Goal: Obtain resource: Download file/media

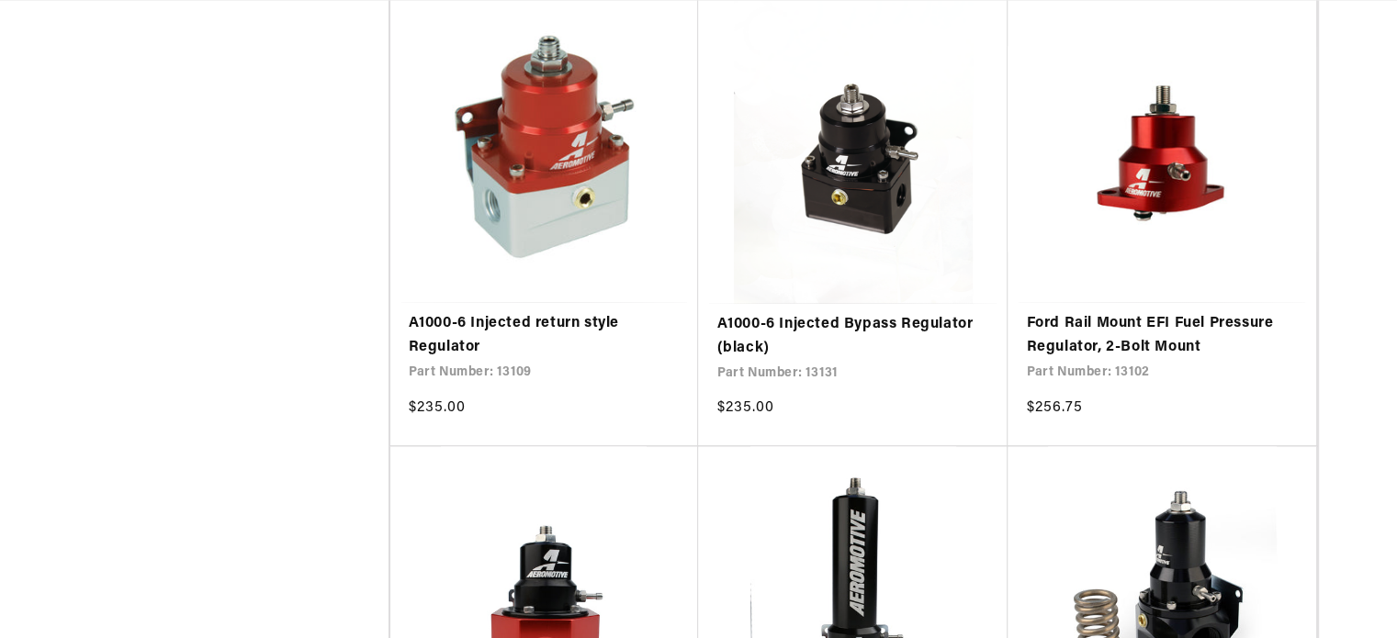
scroll to position [1836, 0]
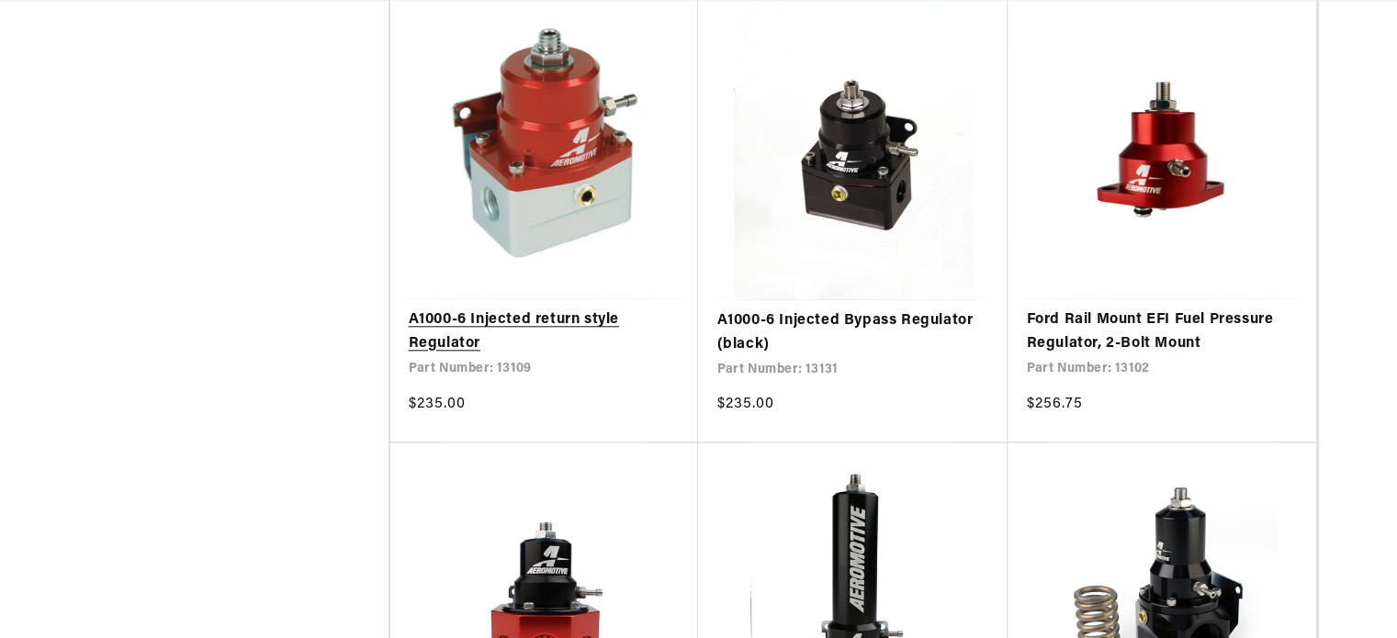
click at [536, 309] on link "A1000-6 Injected return style Regulator" at bounding box center [545, 332] width 272 height 47
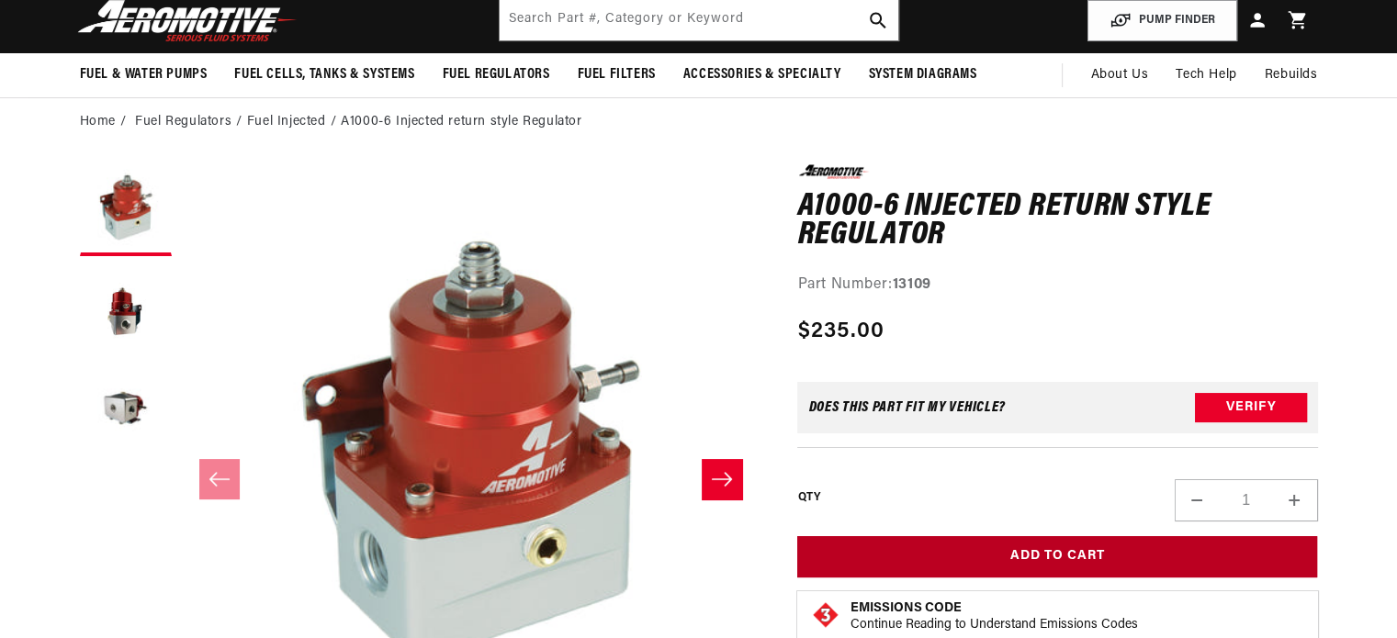
scroll to position [275, 0]
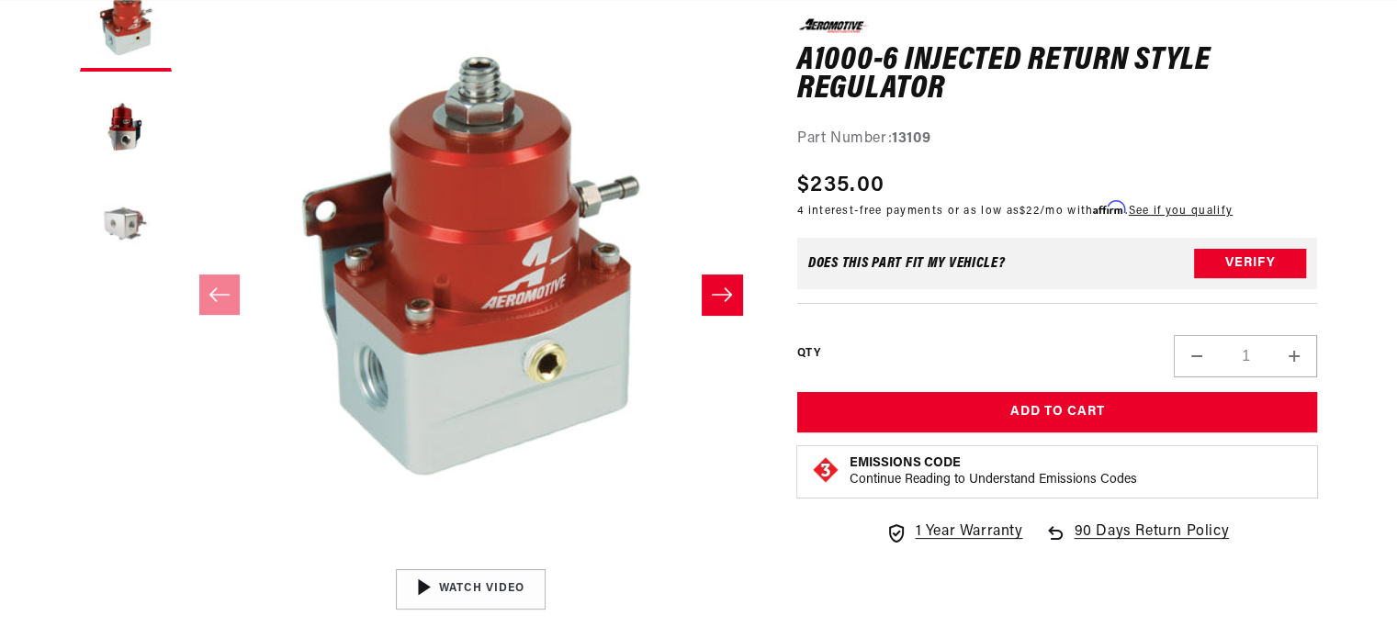
click at [135, 222] on button "Load image 3 in gallery view" at bounding box center [126, 228] width 92 height 92
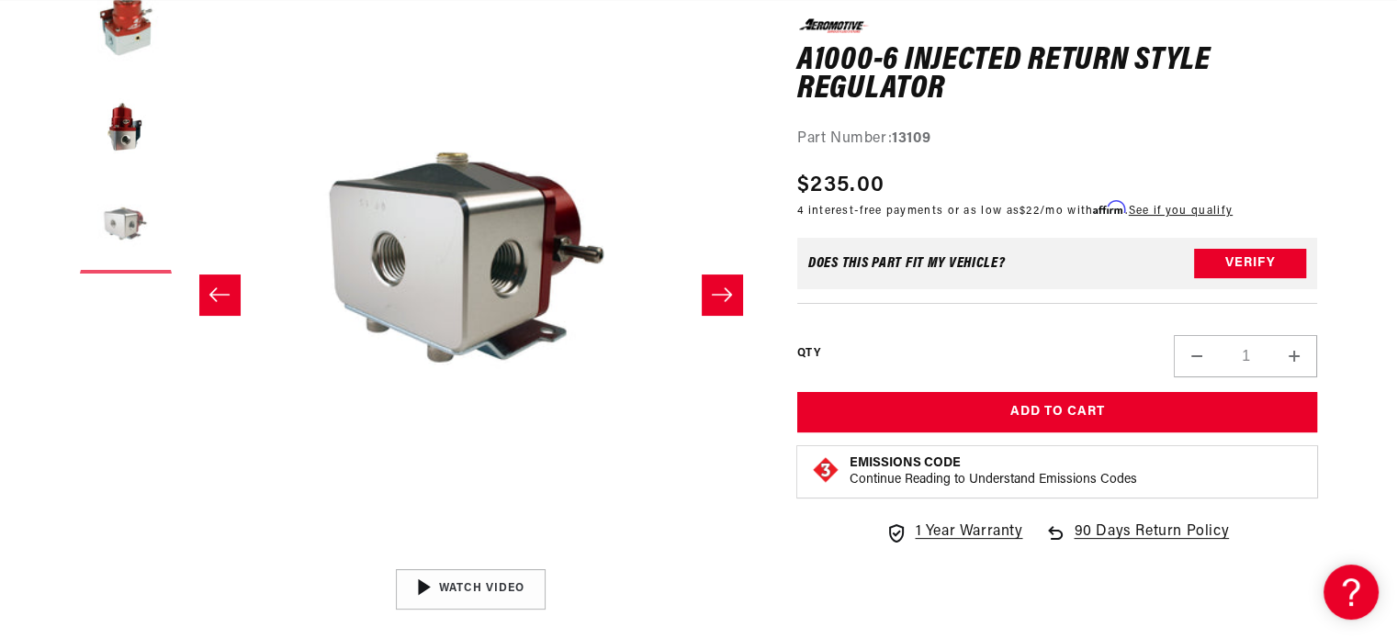
scroll to position [0, 1164]
click at [133, 139] on button "Load image 2 in gallery view" at bounding box center [126, 127] width 92 height 92
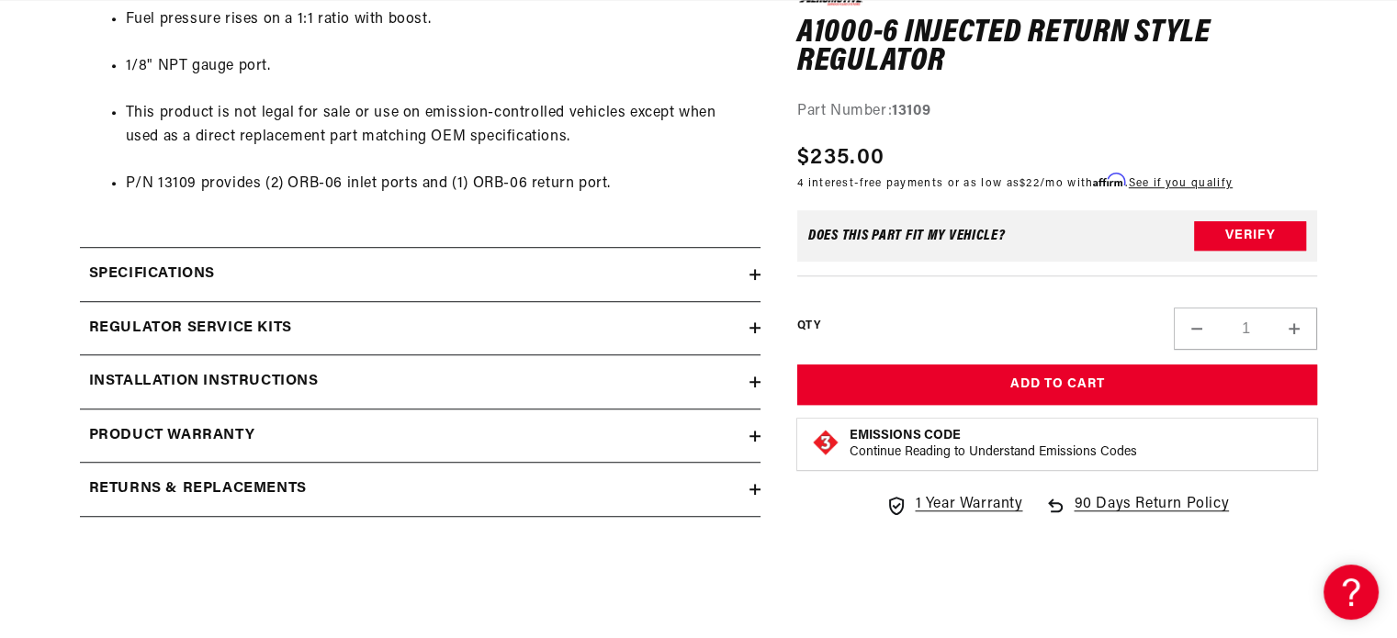
scroll to position [0, 2329]
click at [736, 376] on div "Installation Instructions" at bounding box center [414, 382] width 669 height 24
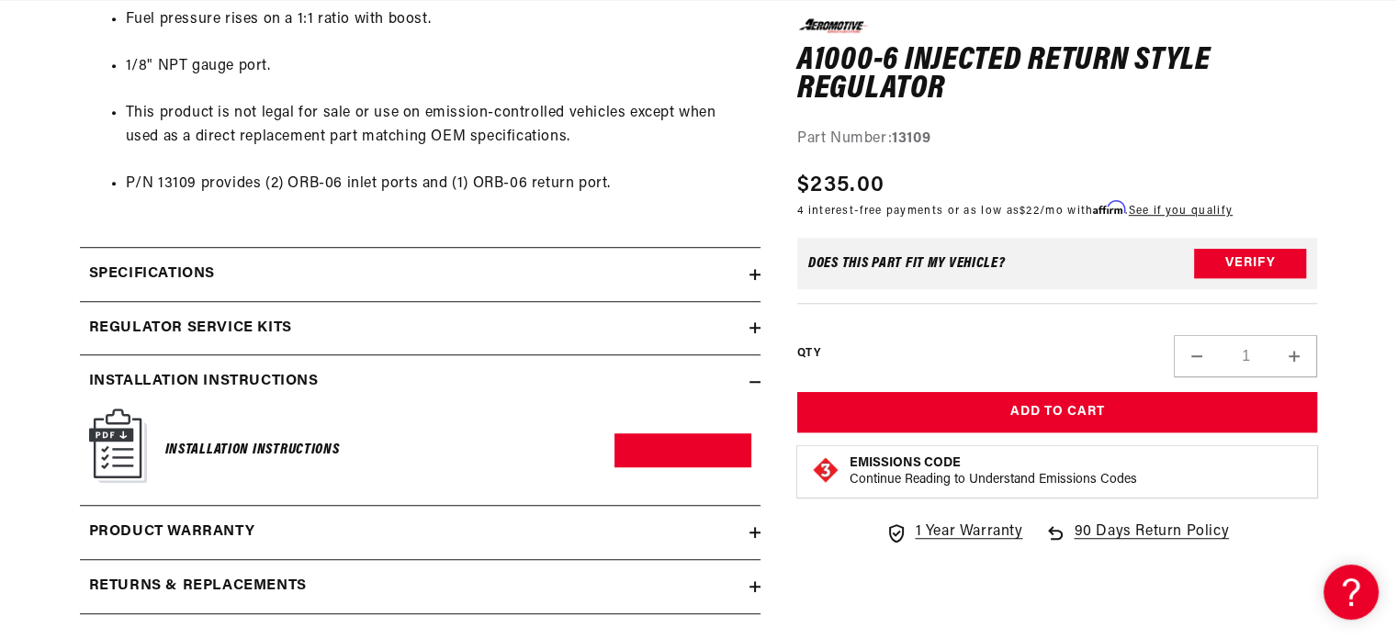
scroll to position [1285, 0]
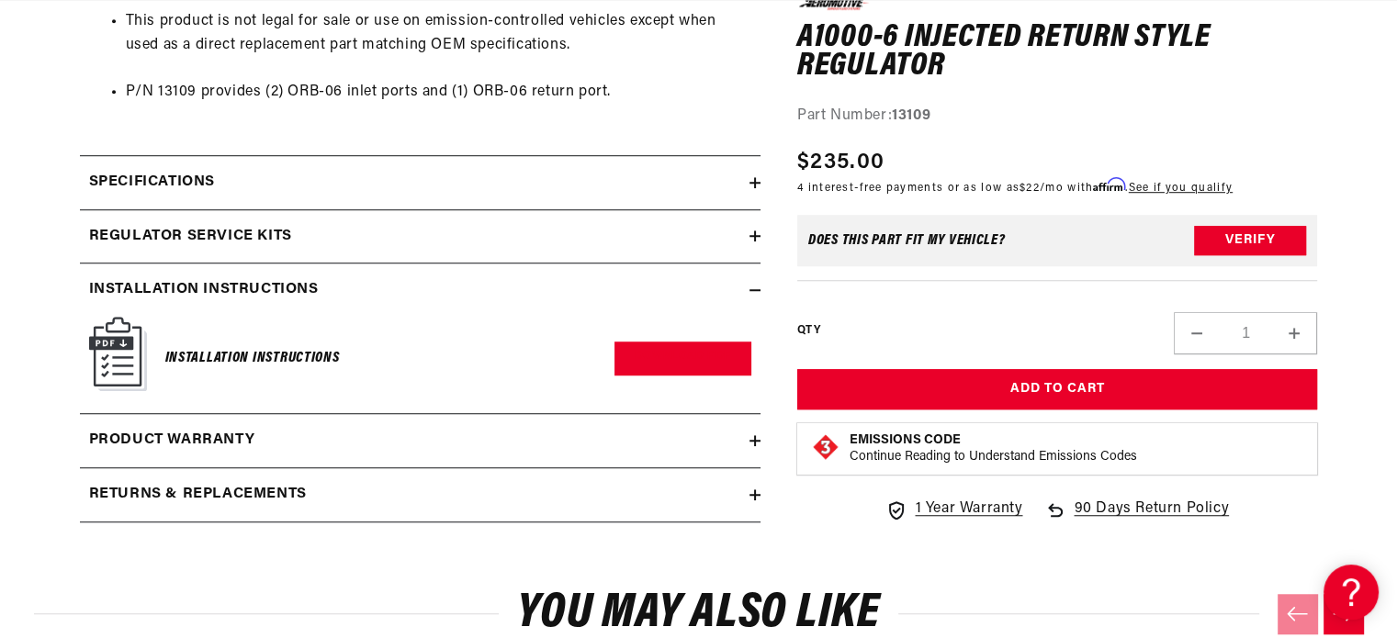
click at [126, 358] on img at bounding box center [118, 354] width 58 height 74
click at [687, 356] on link "Download PDF" at bounding box center [682, 359] width 137 height 34
